Goal: Information Seeking & Learning: Learn about a topic

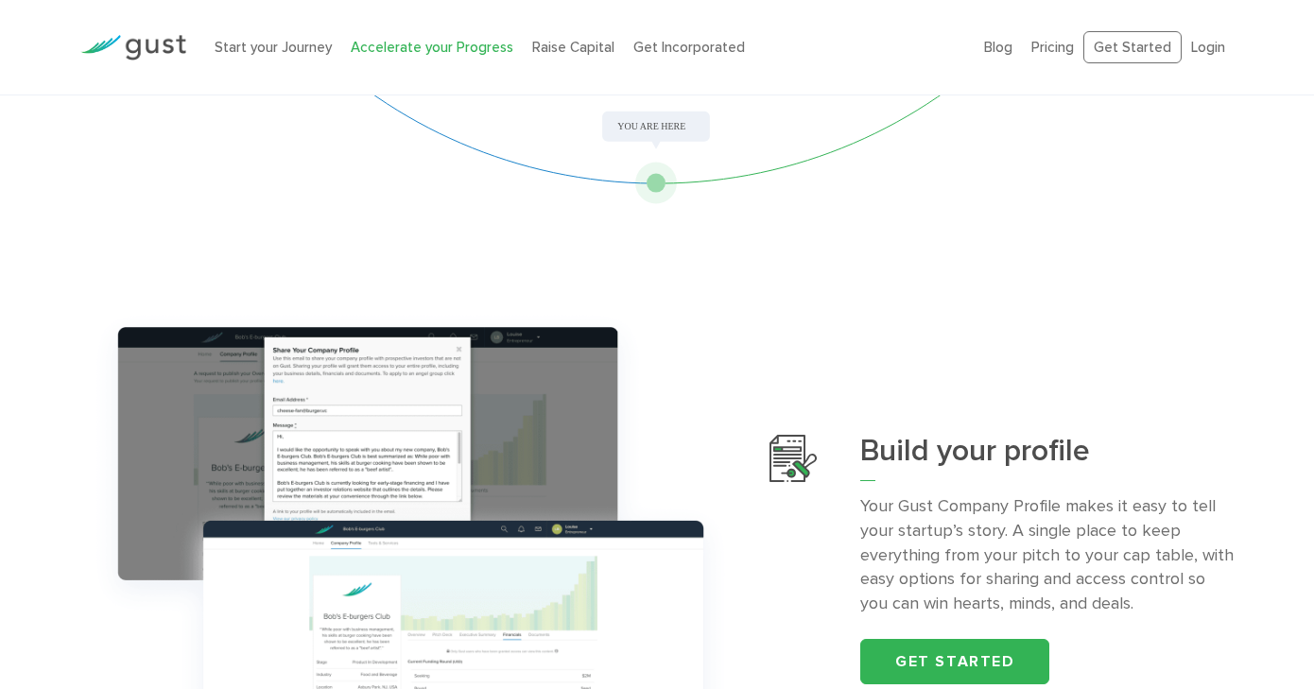
scroll to position [449, 0]
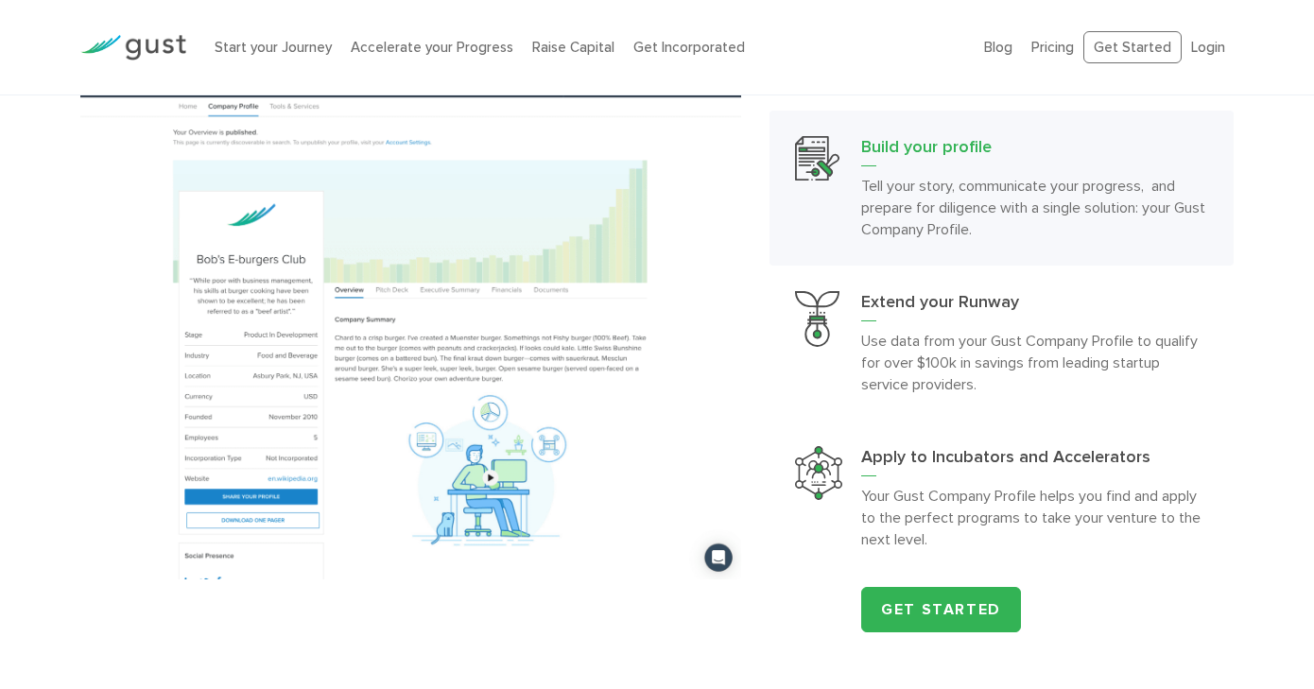
scroll to position [1715, 0]
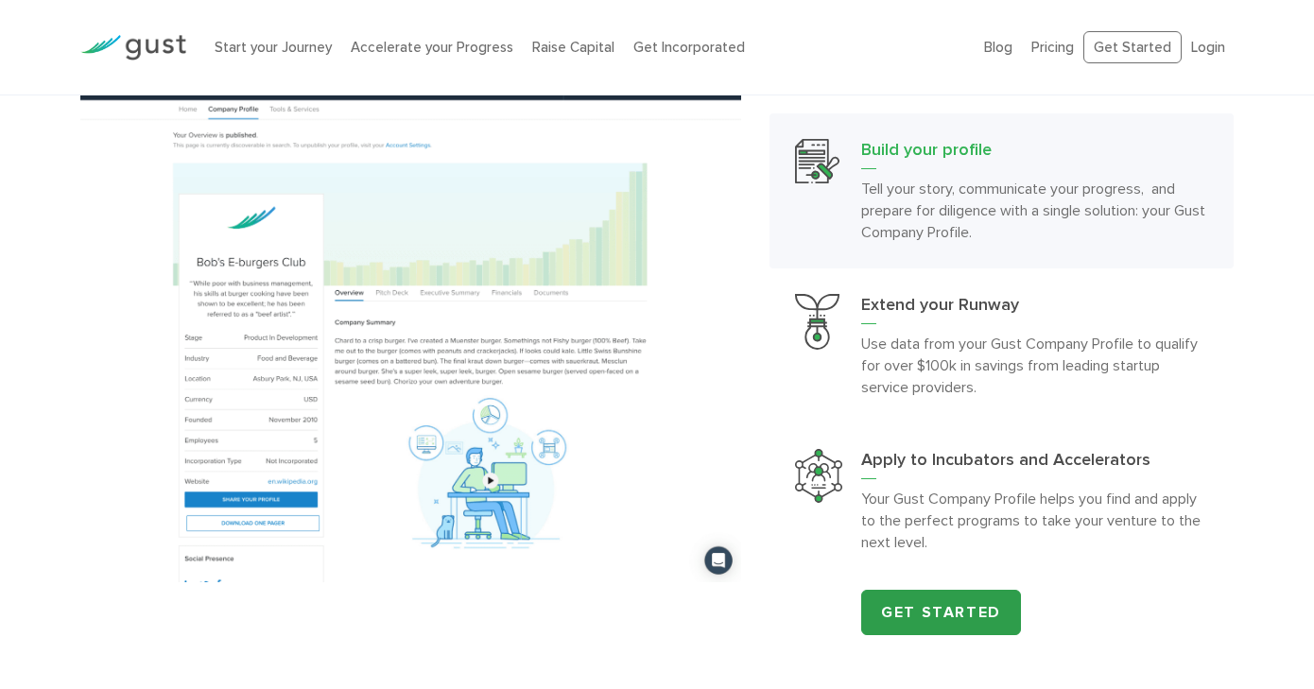
click at [948, 594] on link "Get Started" at bounding box center [941, 612] width 160 height 45
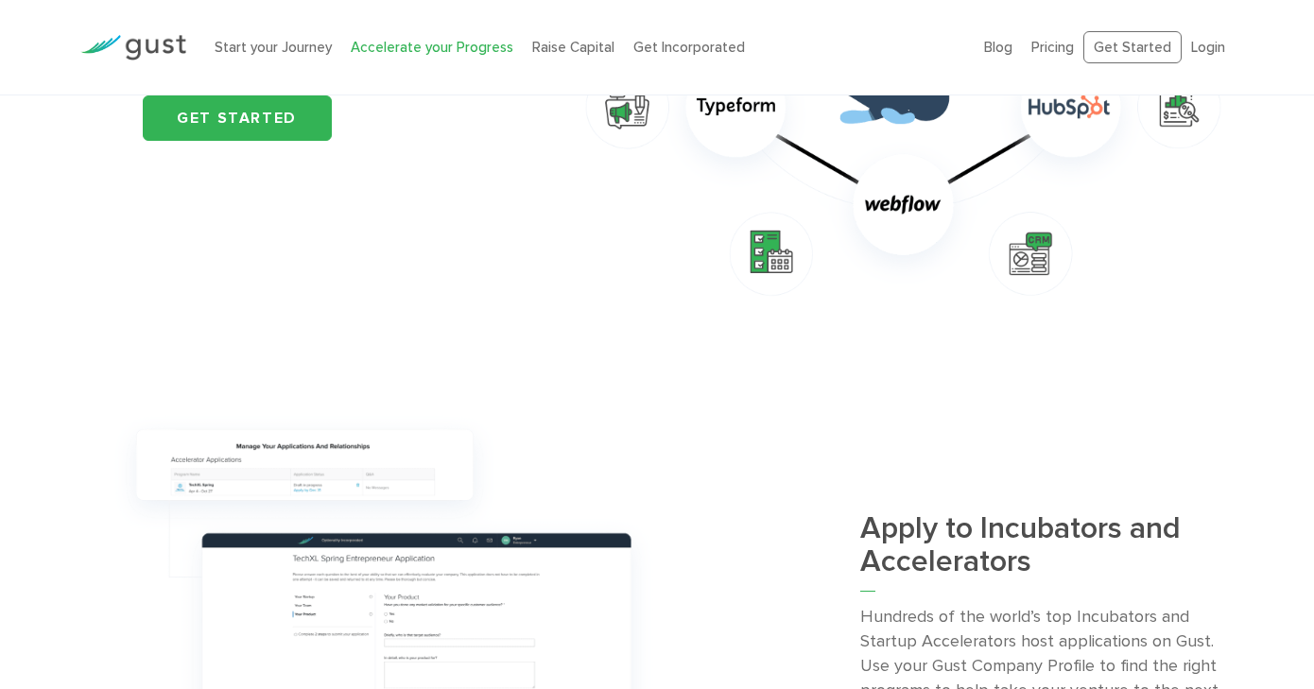
scroll to position [1622, 0]
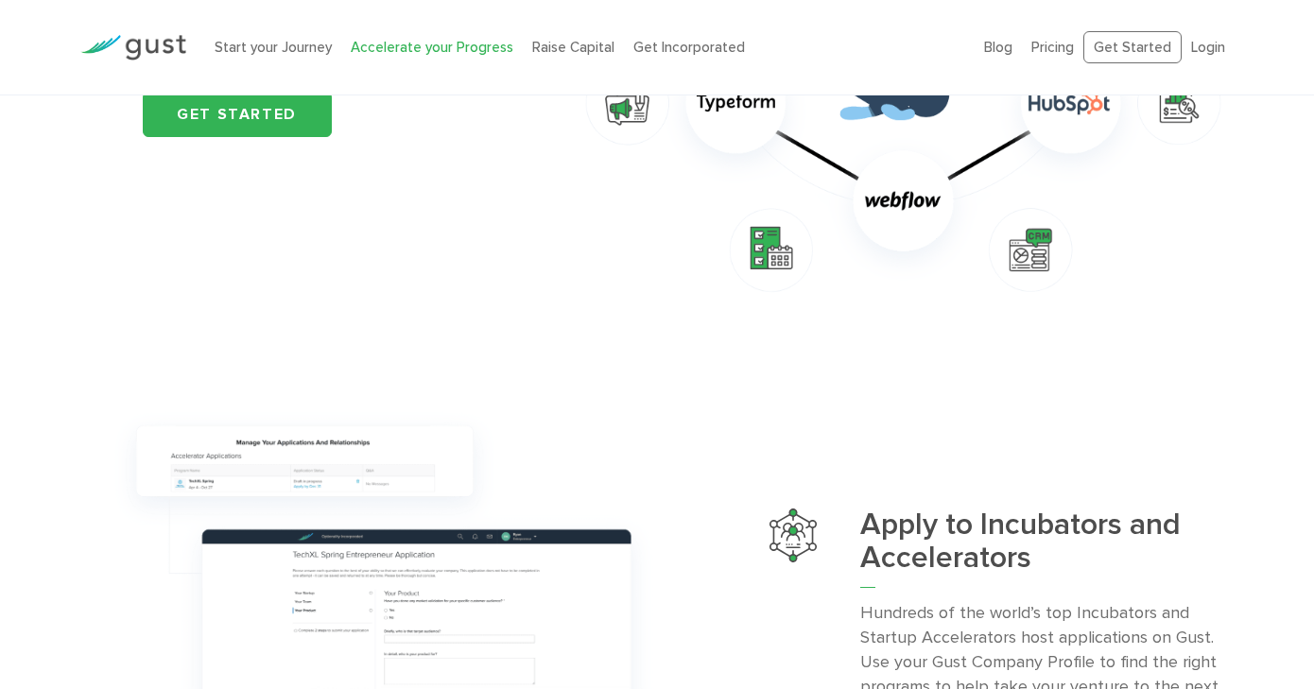
click at [1055, 62] on ul "Blog FAQ Pricing Get Started Login Login" at bounding box center [1109, 47] width 250 height 33
click at [1054, 42] on link "Pricing" at bounding box center [1052, 47] width 43 height 17
